Goal: Check status: Check status

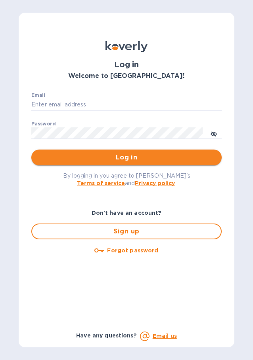
type input "[PERSON_NAME][EMAIL_ADDRESS][DOMAIN_NAME]"
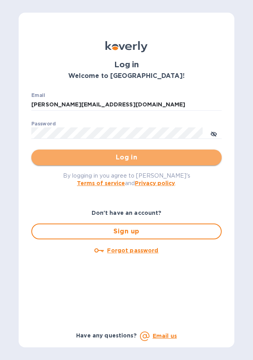
click at [125, 158] on span "Log in" at bounding box center [126, 157] width 177 height 9
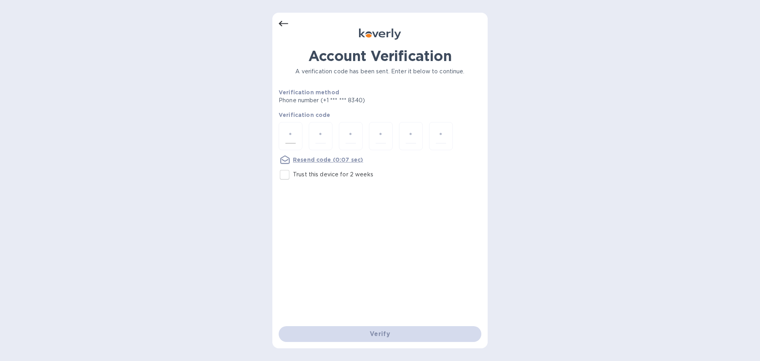
click at [252, 134] on input "number" at bounding box center [290, 136] width 10 height 15
type input "2"
type input "9"
type input "1"
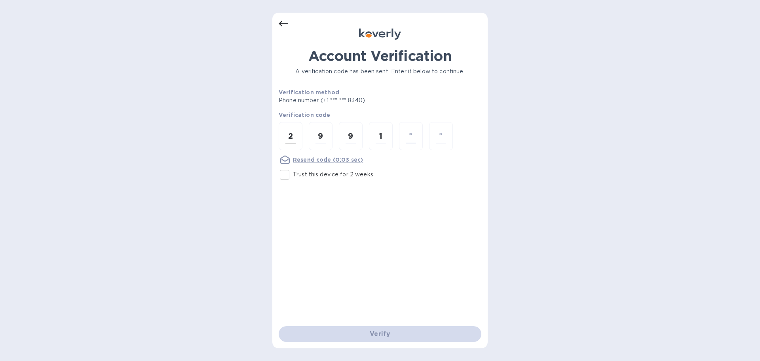
type input "9"
type input "5"
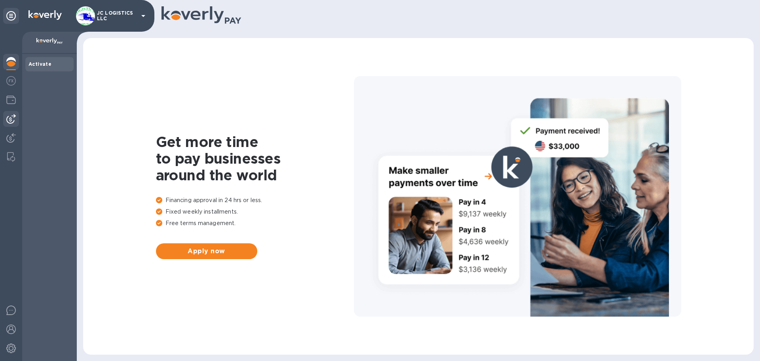
click at [10, 119] on img at bounding box center [10, 118] width 9 height 9
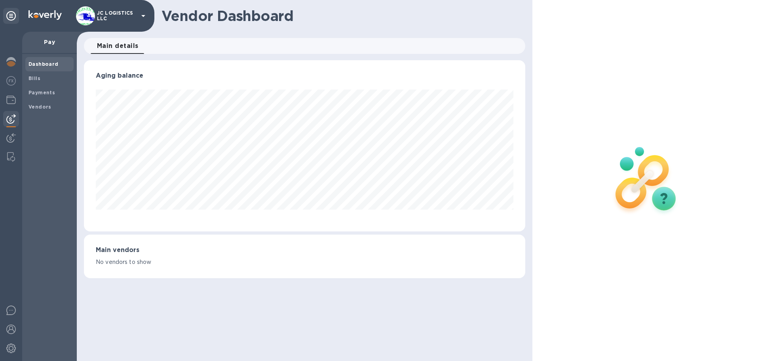
scroll to position [171, 441]
click at [37, 91] on b "Payments" at bounding box center [41, 92] width 27 height 6
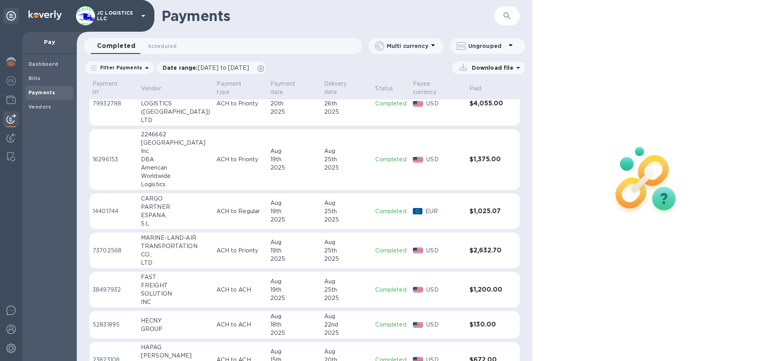
scroll to position [158, 0]
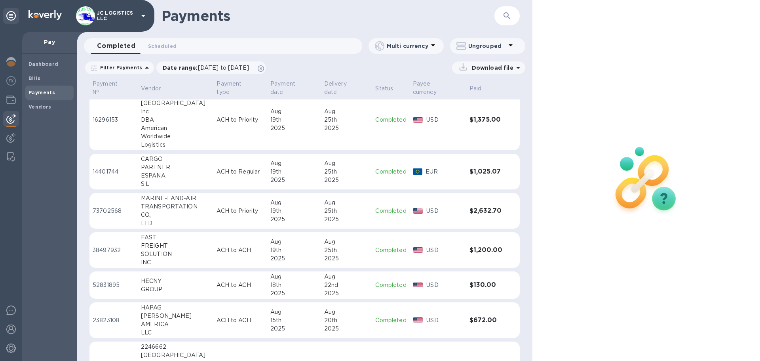
click at [153, 250] on div "SOLUTION" at bounding box center [176, 254] width 70 height 8
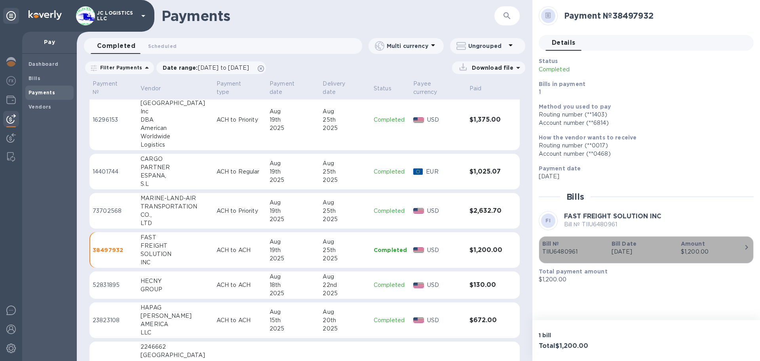
click at [747, 247] on icon "button" at bounding box center [746, 247] width 3 height 5
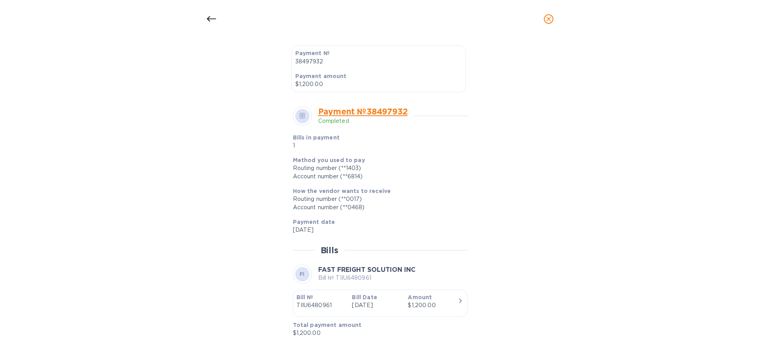
scroll to position [222, 0]
